Goal: Task Accomplishment & Management: Complete application form

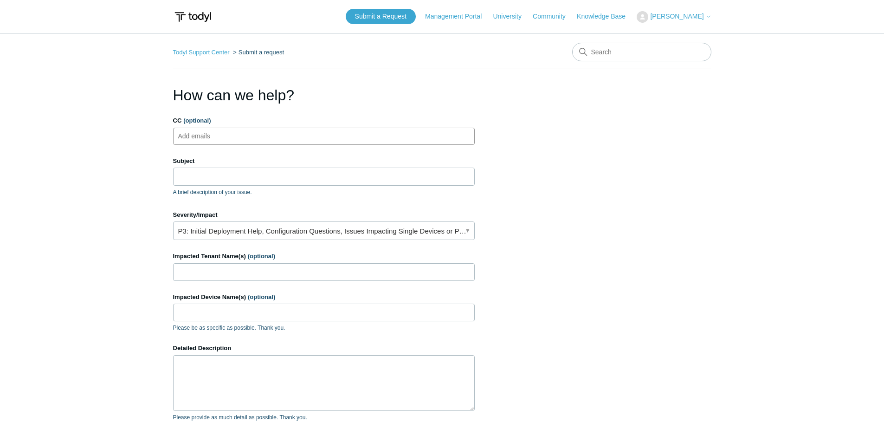
click at [280, 133] on ul "Add emails" at bounding box center [323, 136] width 301 height 17
type input "ve-security@Pax8.com"
click at [221, 176] on input "Subject" at bounding box center [323, 176] width 301 height 18
click at [222, 177] on input "Subject" at bounding box center [323, 176] width 301 height 18
paste input "Issue with Malware on Partners computer"
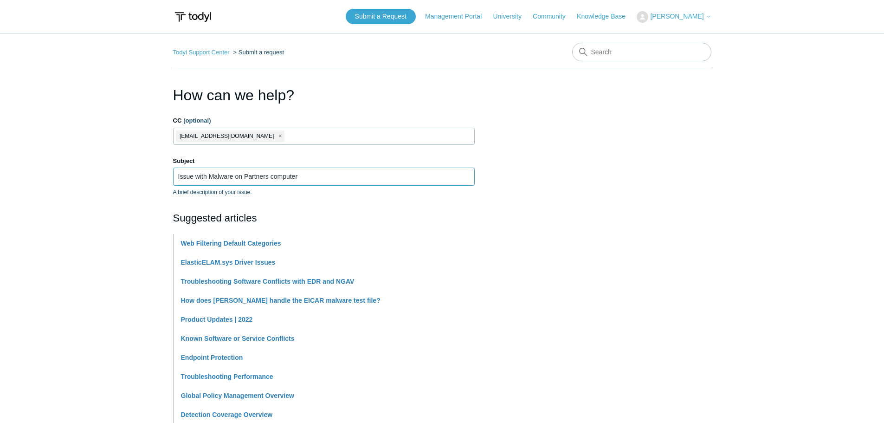
click at [176, 173] on input "Issue with Malware on Partners computer" at bounding box center [323, 176] width 301 height 18
paste input "PAX19445998"
click at [347, 180] on input "PAX19445998 - Issue with Malware on Partners computer" at bounding box center [323, 176] width 301 height 18
paste input "NuAge IT"
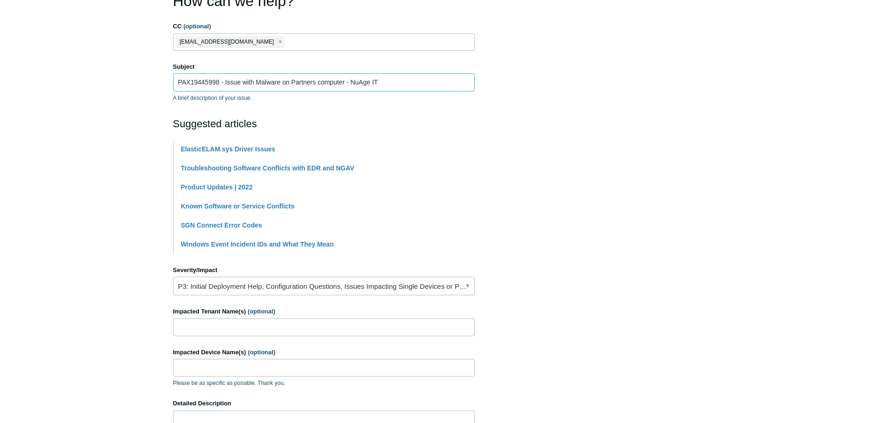
scroll to position [186, 0]
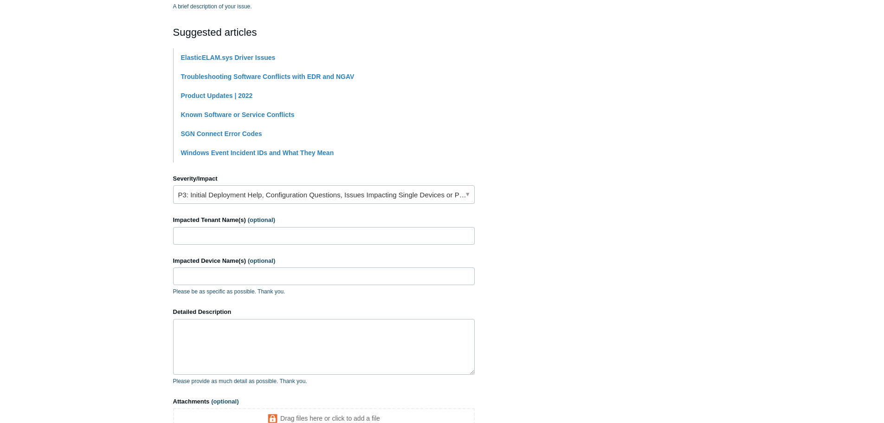
type input "PAX19445998 - Issue with Malware on Partners computer - NuAge IT"
drag, startPoint x: 268, startPoint y: 229, endPoint x: 252, endPoint y: 243, distance: 20.7
click at [268, 229] on input "Impacted Tenant Name(s) (optional)" at bounding box center [323, 236] width 301 height 18
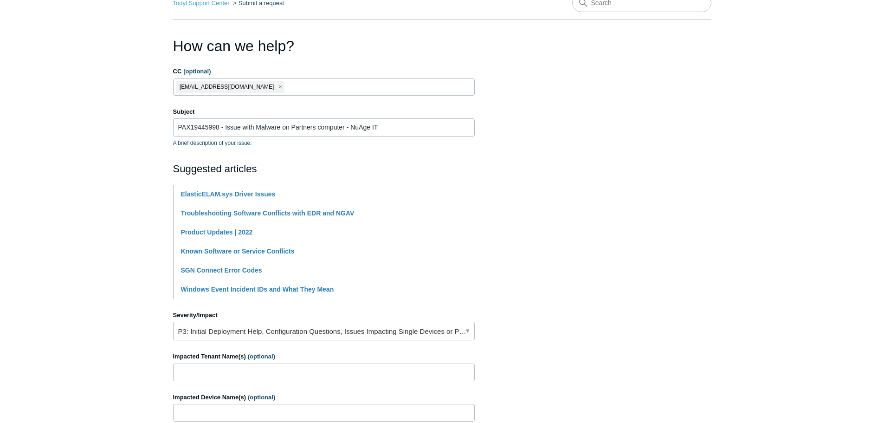
scroll to position [232, 0]
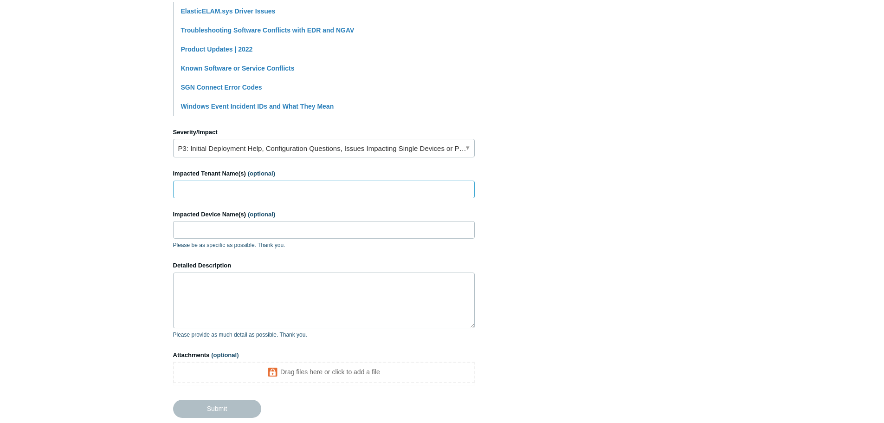
click at [273, 193] on input "Impacted Tenant Name(s) (optional)" at bounding box center [323, 189] width 301 height 18
drag, startPoint x: 311, startPoint y: 202, endPoint x: 301, endPoint y: 190, distance: 16.2
click at [311, 202] on form "CC (optional) ve-security@Pax8.com Subject PAX19445998 - Issue with Malware on …" at bounding box center [323, 150] width 301 height 533
click at [301, 190] on input "Impacted Tenant Name(s) (optional)" at bounding box center [323, 189] width 301 height 18
paste input "NuAge IT"
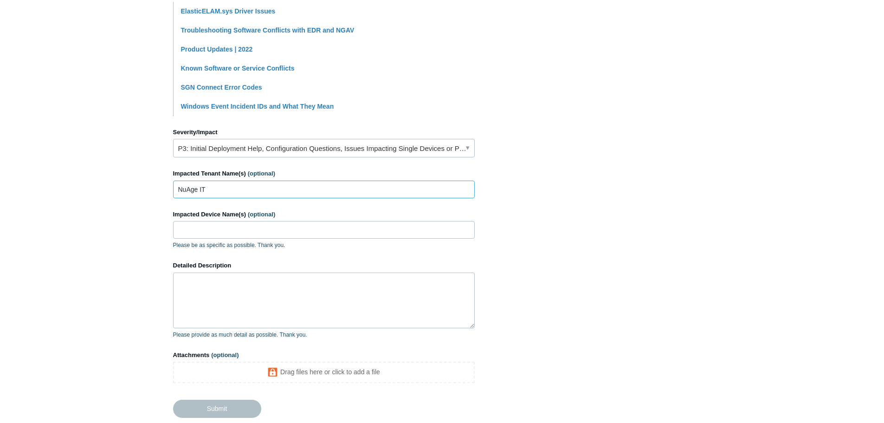
type input "NuAge IT"
click at [217, 223] on input "Impacted Device Name(s) (optional)" at bounding box center [323, 230] width 301 height 18
paste input "Hawkeye"
type input "Hawkeye"
click at [240, 299] on textarea "Detailed Description" at bounding box center [323, 300] width 301 height 56
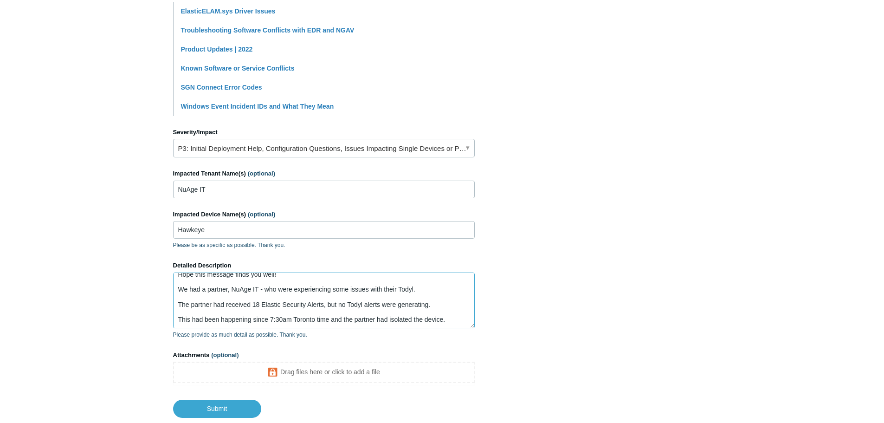
scroll to position [32, 0]
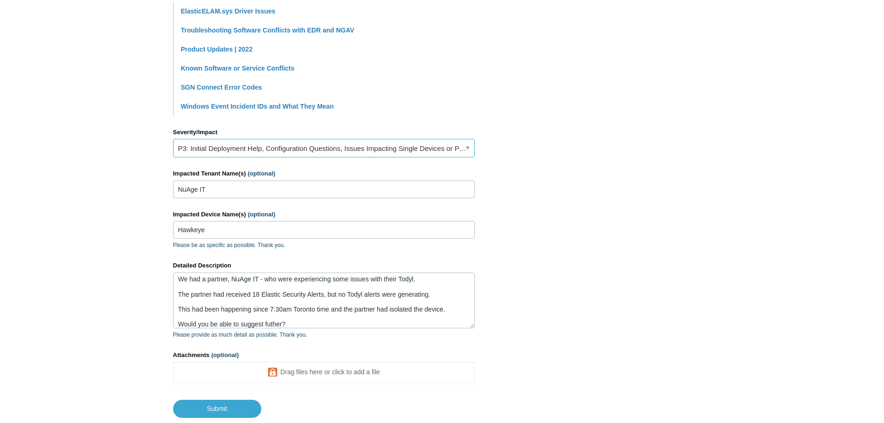
click at [396, 146] on link "P3: Initial Deployment Help, Configuration Questions, Issues Impacting Single D…" at bounding box center [323, 148] width 301 height 19
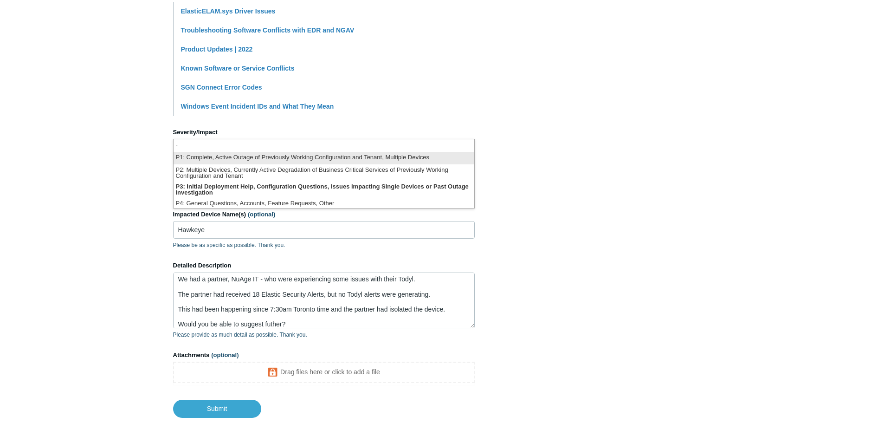
click at [404, 160] on li "P1: Complete, Active Outage of Previously Working Configuration and Tenant, Mul…" at bounding box center [323, 158] width 301 height 13
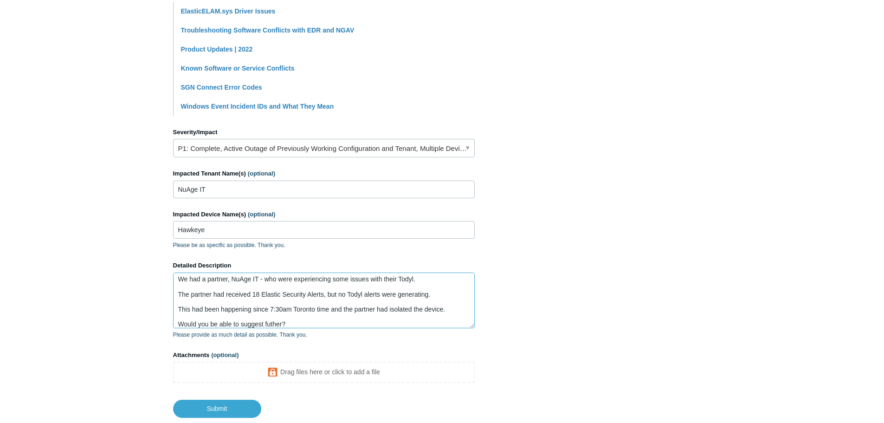
click at [335, 325] on textarea "Hey Team, Hope this message finds you well! We had a partner, NuAge IT - who we…" at bounding box center [323, 300] width 301 height 56
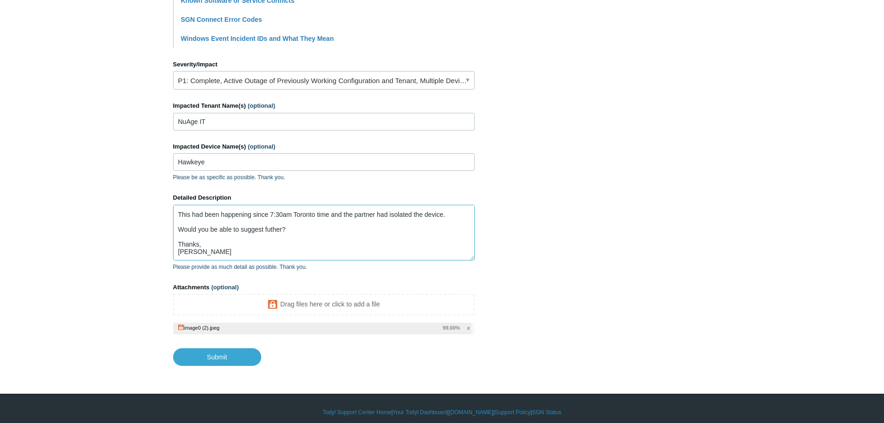
scroll to position [307, 0]
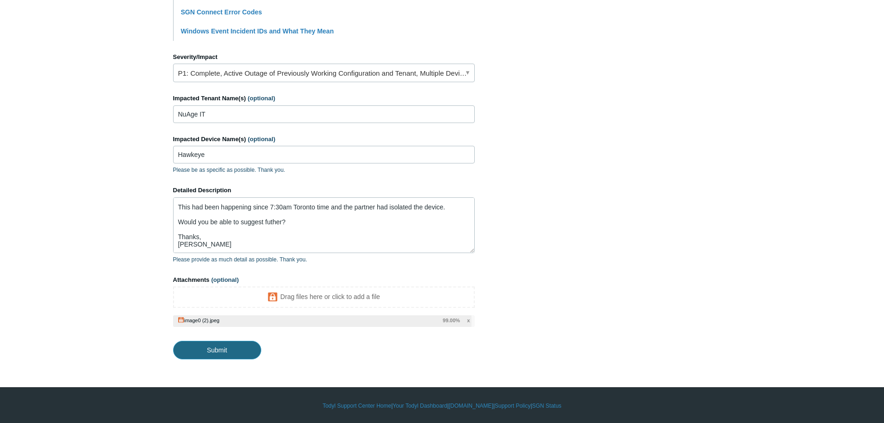
click at [227, 354] on input "Submit" at bounding box center [217, 349] width 88 height 19
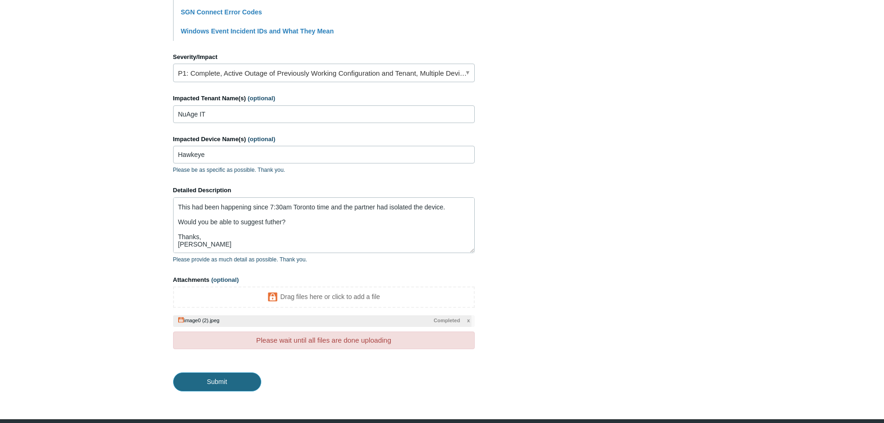
click at [213, 385] on input "Submit" at bounding box center [217, 381] width 88 height 19
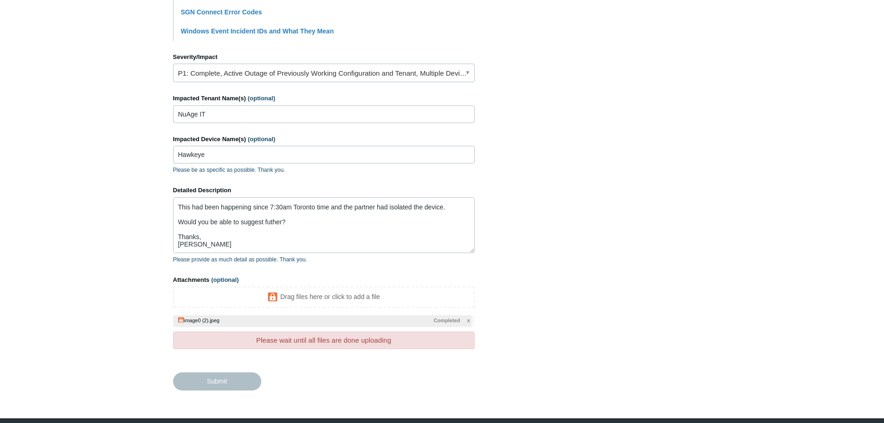
type textarea "Hey Team, Hope this message finds you well! We had a partner, NuAge IT - who we…"
